Goal: Communication & Community: Ask a question

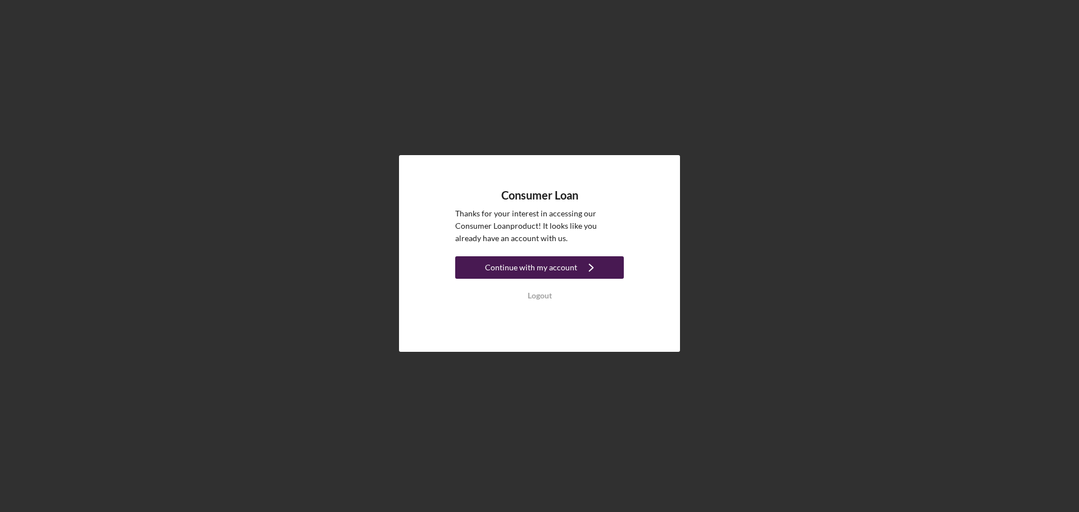
click at [516, 269] on div "Continue with my account" at bounding box center [531, 267] width 92 height 22
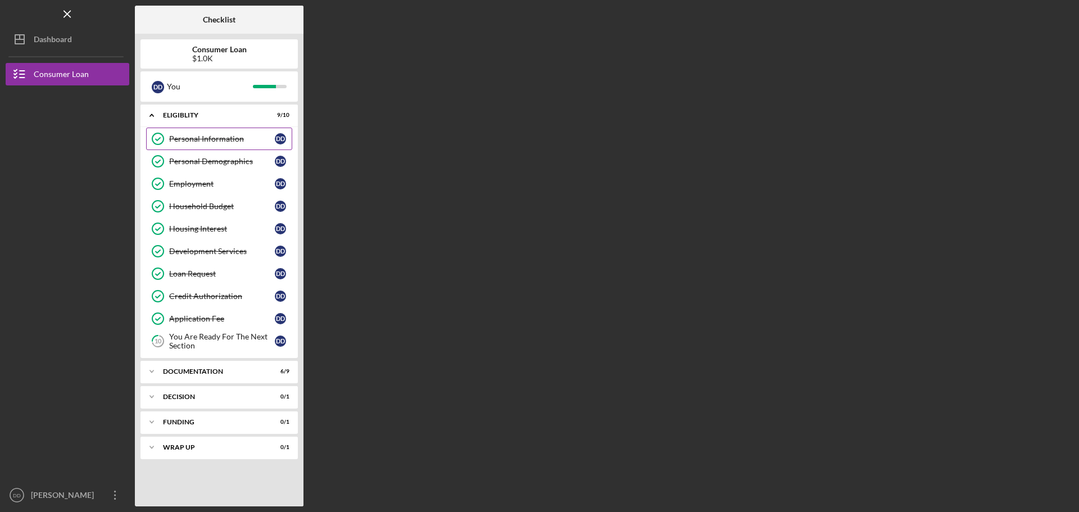
click at [225, 143] on div "Personal Information" at bounding box center [222, 138] width 106 height 9
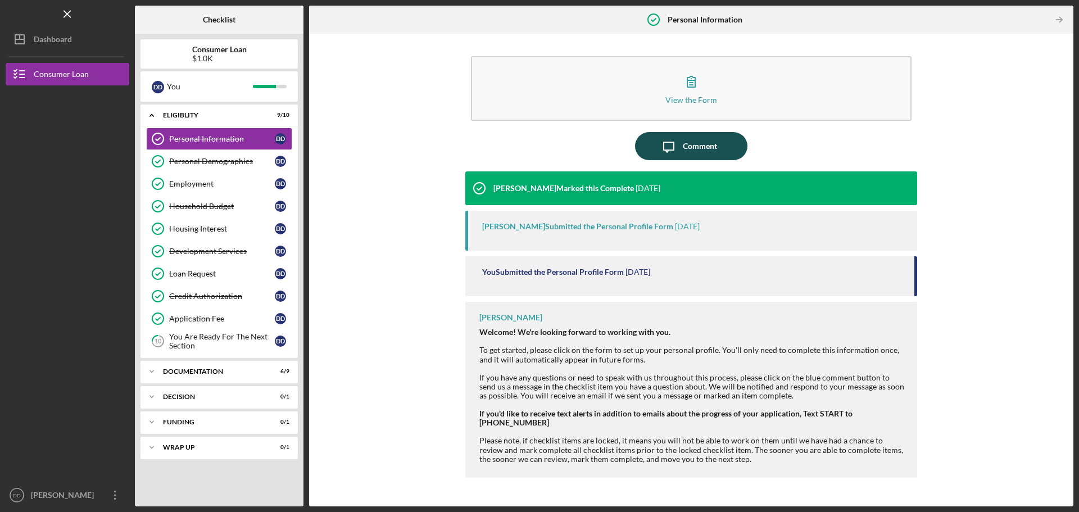
click at [698, 148] on div "Comment" at bounding box center [700, 146] width 34 height 28
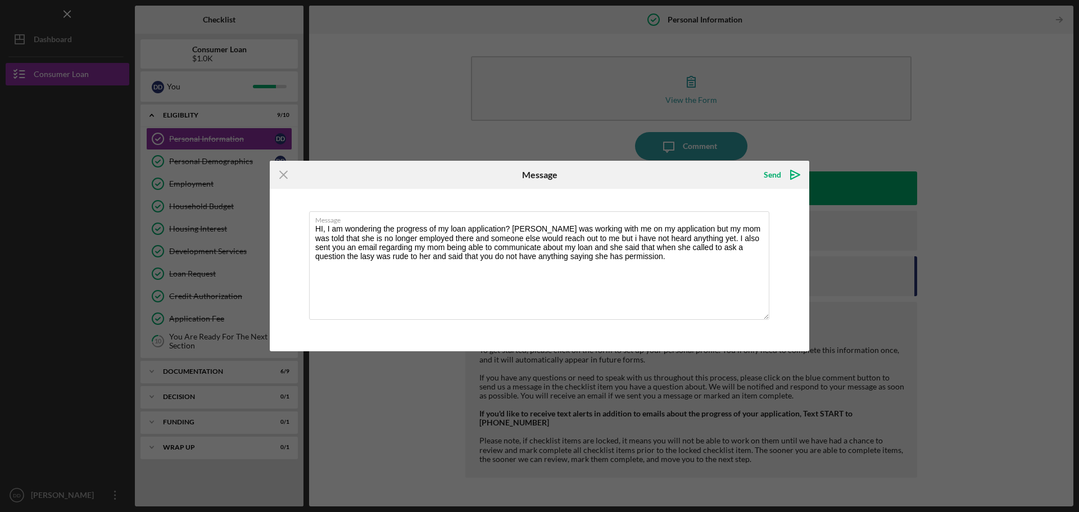
type textarea "HI, I am wondering the progress of my loan application? Stephanie Clark was wor…"
drag, startPoint x: 646, startPoint y: 261, endPoint x: 275, endPoint y: 197, distance: 376.7
click at [275, 197] on div "Message HI, I am wondering the progress of my loan application? Stephanie Clark…" at bounding box center [539, 270] width 539 height 162
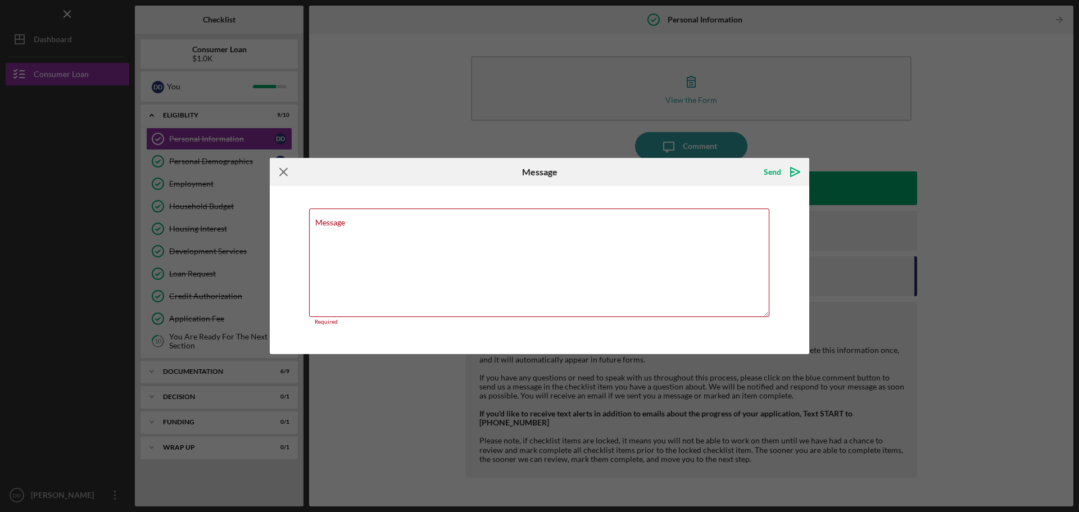
click at [280, 171] on icon "Icon/Menu Close" at bounding box center [284, 172] width 28 height 28
